Goal: Find specific page/section: Find specific page/section

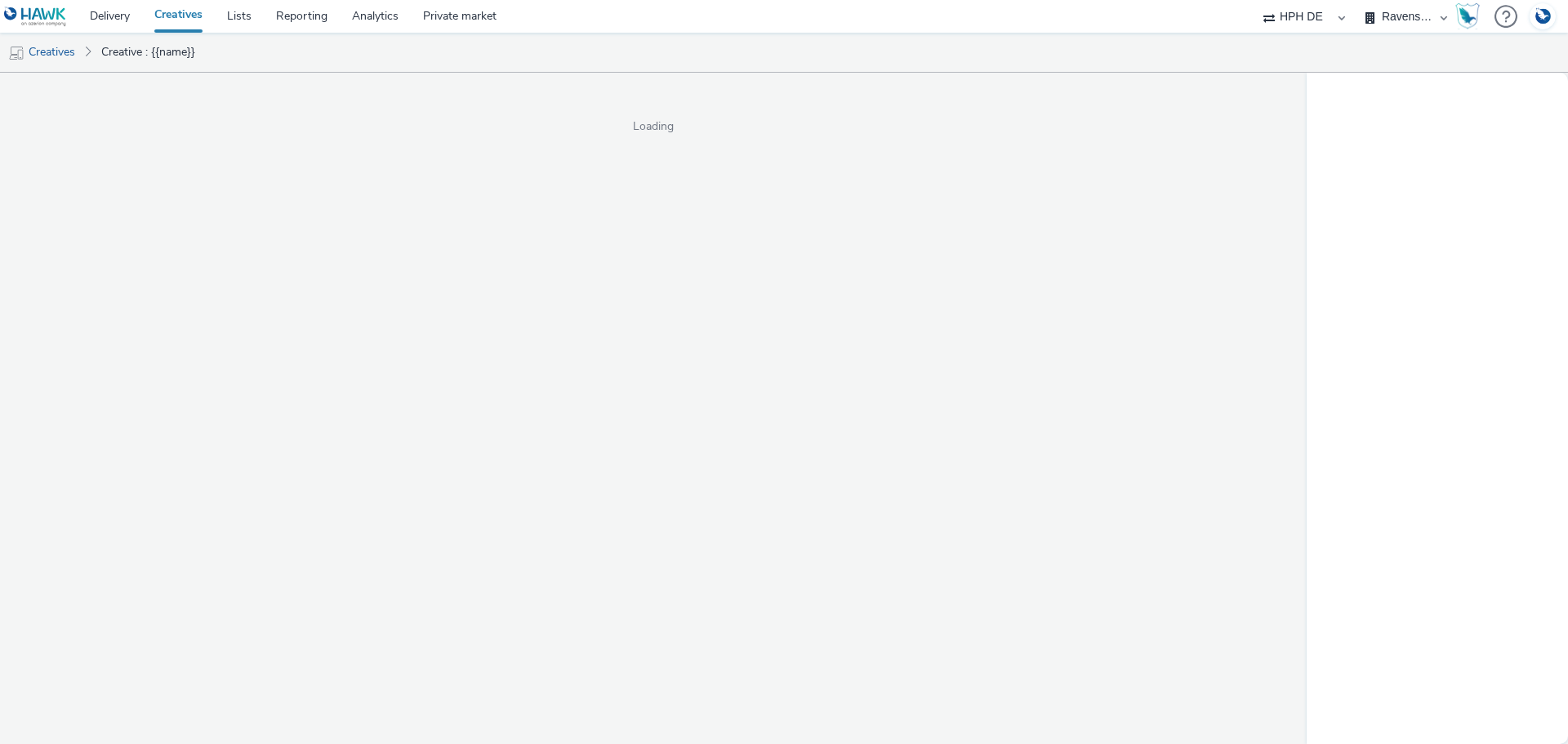
select select "3accb258-2b8e-4def-9b79-8de5f579532c"
select select "2562cb3d-37f0-49a6-a58d-7410206217a8"
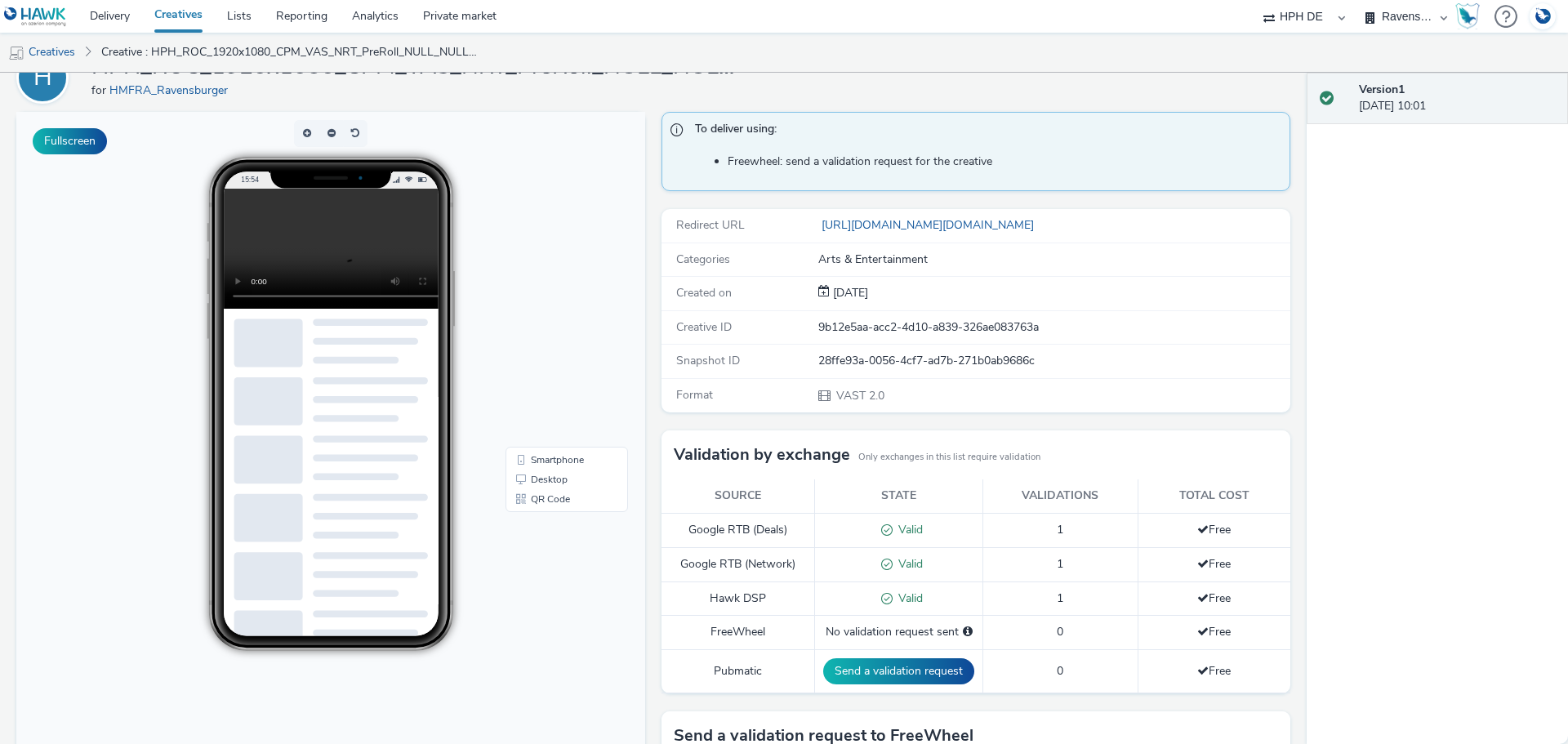
scroll to position [322, 0]
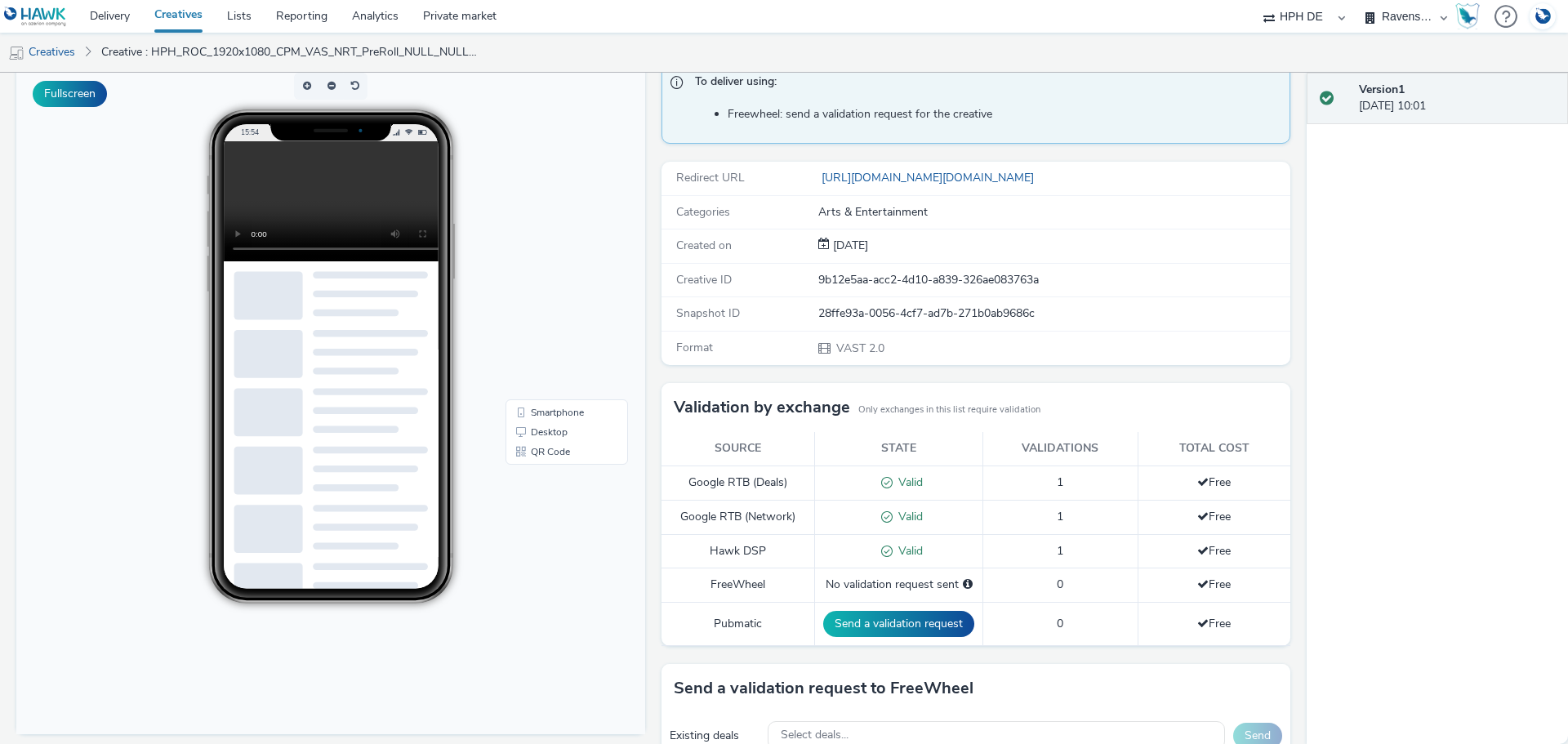
scroll to position [0, 0]
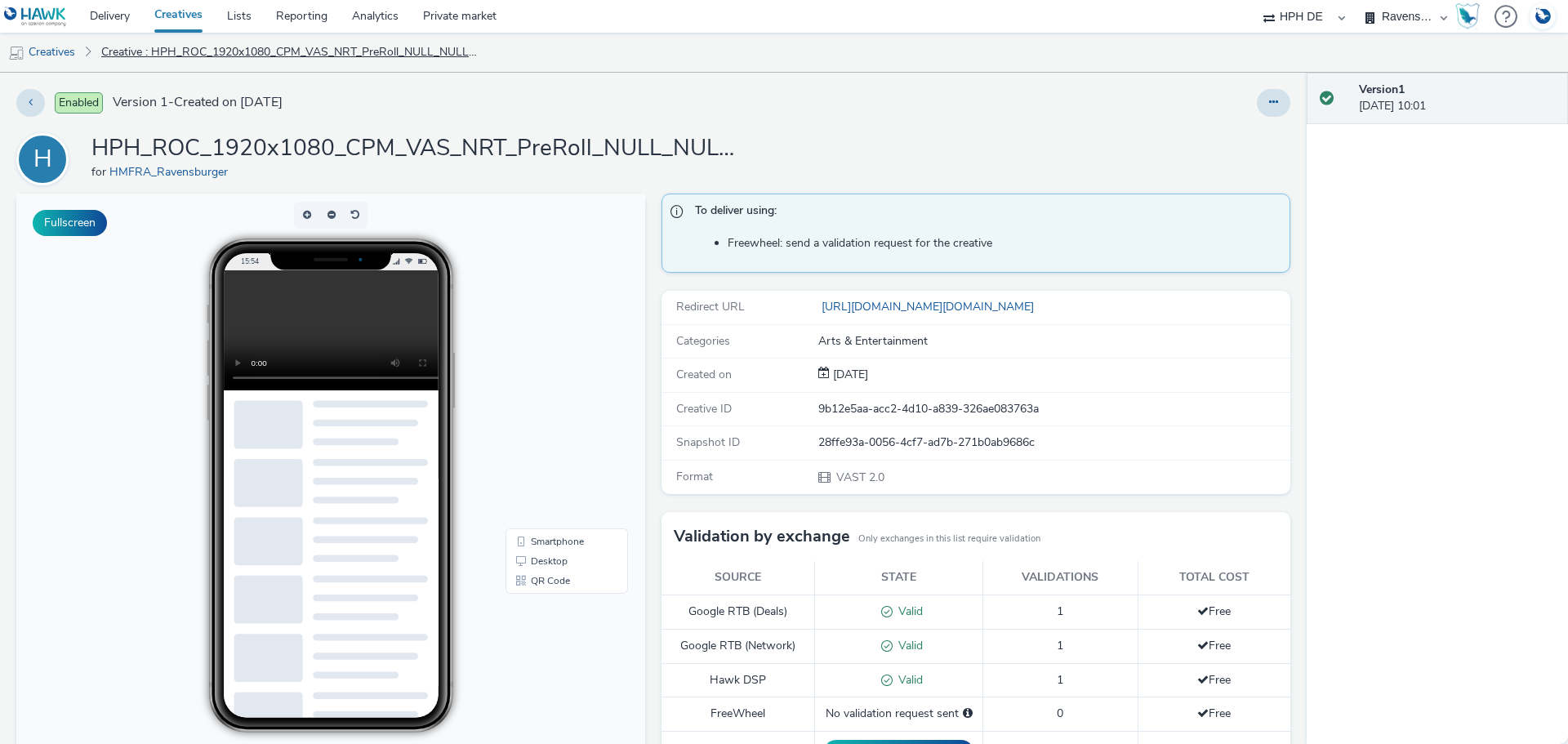
click at [176, 53] on link "Creative : HPH_ROC_1920x1080_CPM_VAS_NRT_PreRoll_NULL_NULL_Kids3-6J_429243195" at bounding box center [289, 52] width 392 height 39
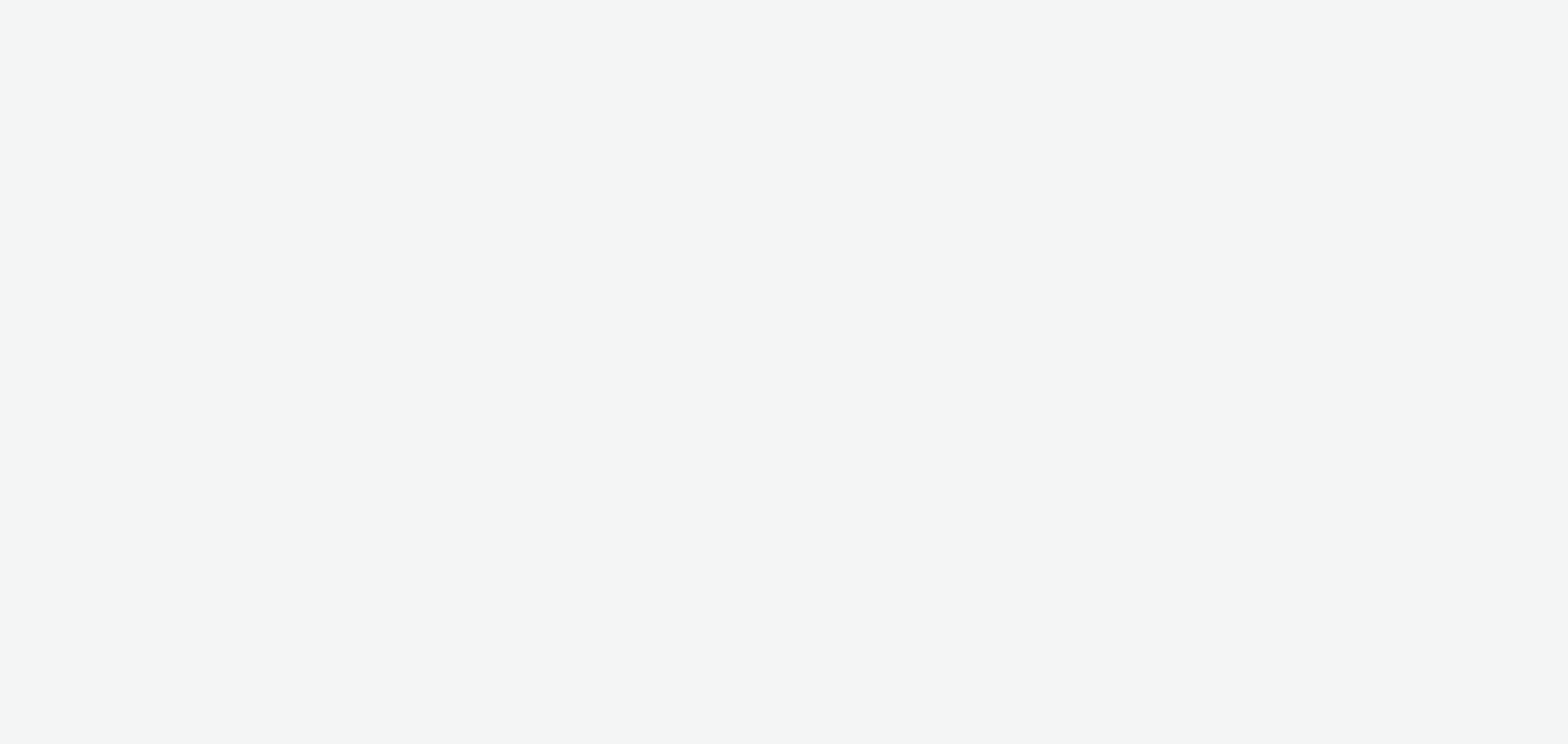
select select "3accb258-2b8e-4def-9b79-8de5f579532c"
select select "2562cb3d-37f0-49a6-a58d-7410206217a8"
